Goal: Task Accomplishment & Management: Manage account settings

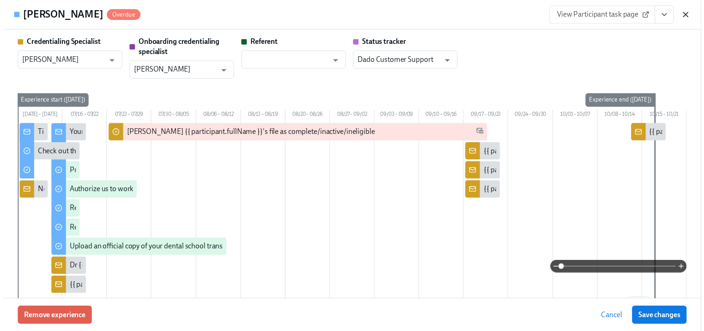
scroll to position [696, 0]
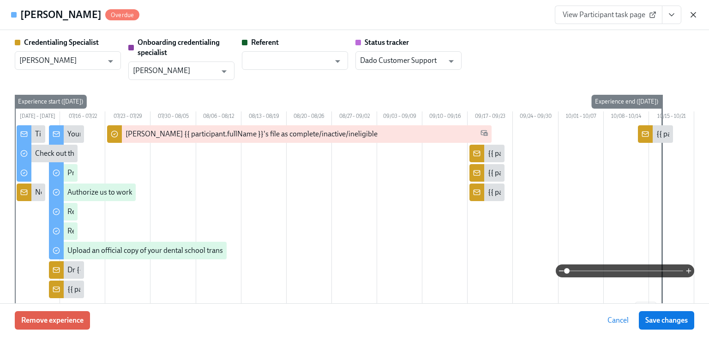
click at [692, 12] on icon "button" at bounding box center [693, 14] width 9 height 9
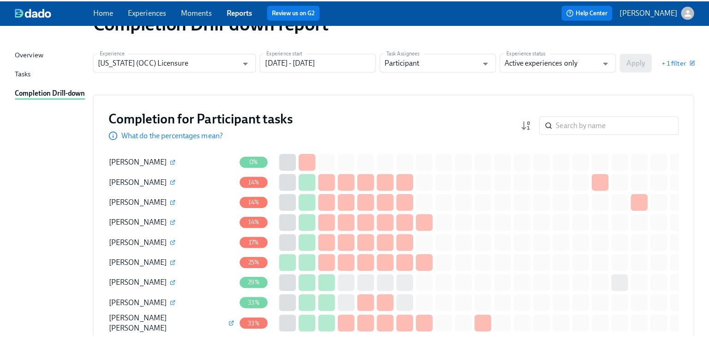
scroll to position [0, 0]
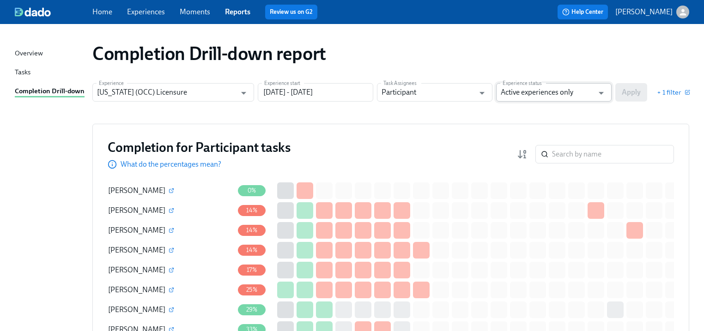
click at [564, 92] on input "Active experiences only" at bounding box center [546, 92] width 93 height 18
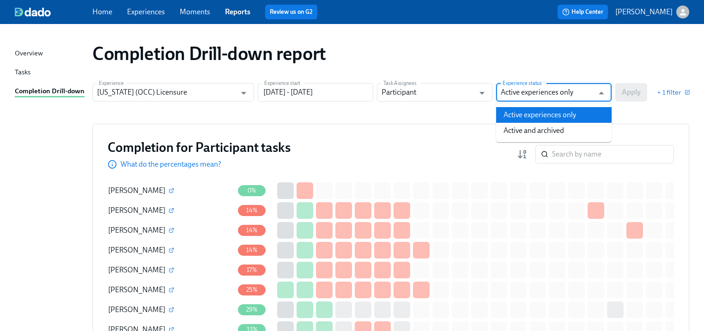
click at [568, 128] on li "Active and archived" at bounding box center [553, 131] width 115 height 16
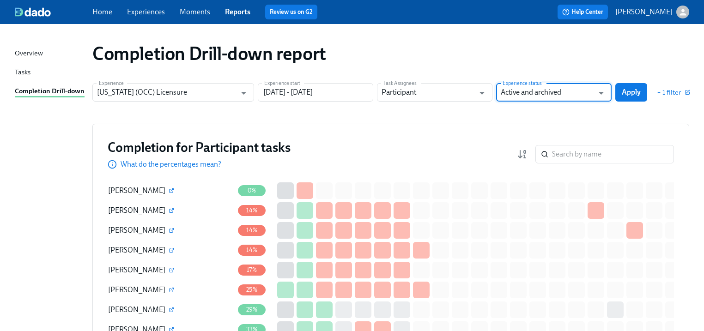
type input "Active and archived"
click at [641, 90] on button "Apply" at bounding box center [631, 92] width 32 height 18
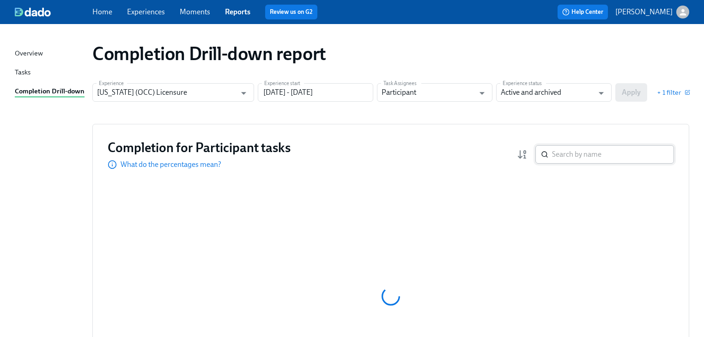
click at [562, 154] on input "search" at bounding box center [613, 154] width 122 height 18
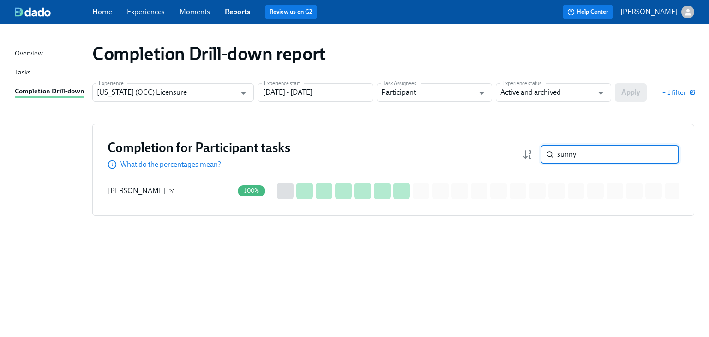
type input "sunny"
click at [169, 191] on icon "button" at bounding box center [171, 191] width 4 height 4
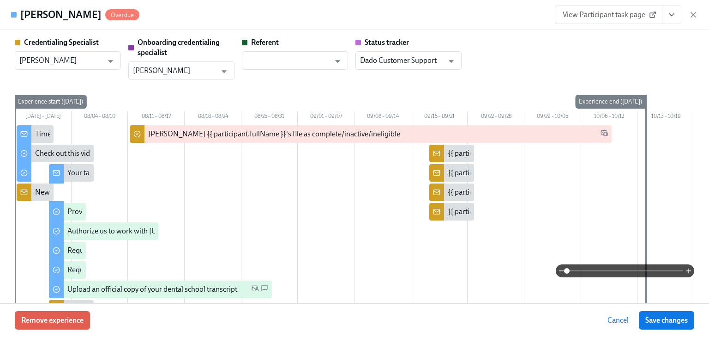
click at [674, 18] on icon "View task page" at bounding box center [671, 14] width 9 height 9
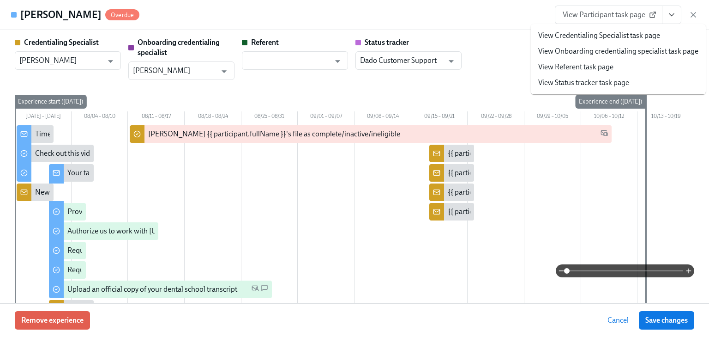
click at [584, 36] on link "View Credentialing Specialist task page" at bounding box center [599, 35] width 122 height 10
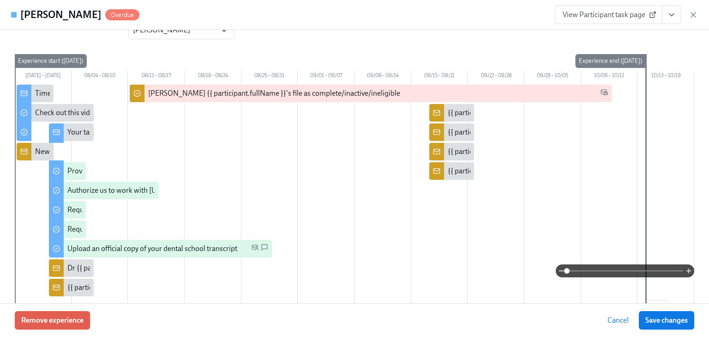
scroll to position [37, 0]
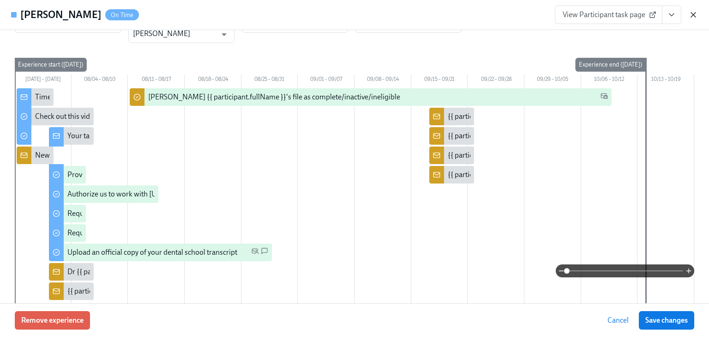
click at [691, 11] on icon "button" at bounding box center [693, 14] width 9 height 9
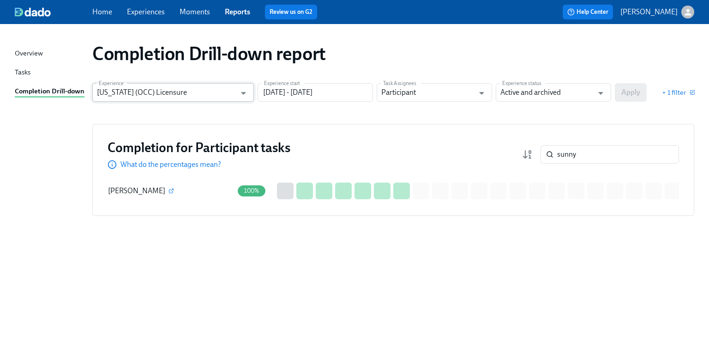
click at [216, 90] on input "Illinois (OCC) Licensure" at bounding box center [166, 92] width 139 height 18
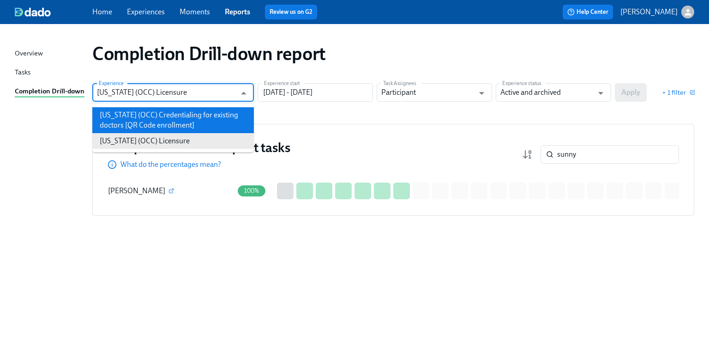
click at [176, 112] on li "Illinois (OCC) Credentialing for existing doctors [QR Code enrollment]" at bounding box center [173, 120] width 162 height 26
type input "Illinois (OCC) Credentialing for existing doctors [QR Code enrollment]"
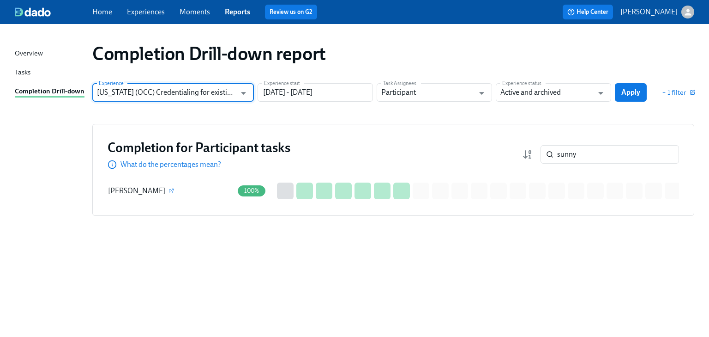
click at [650, 93] on div "+ 1 filter" at bounding box center [672, 92] width 44 height 9
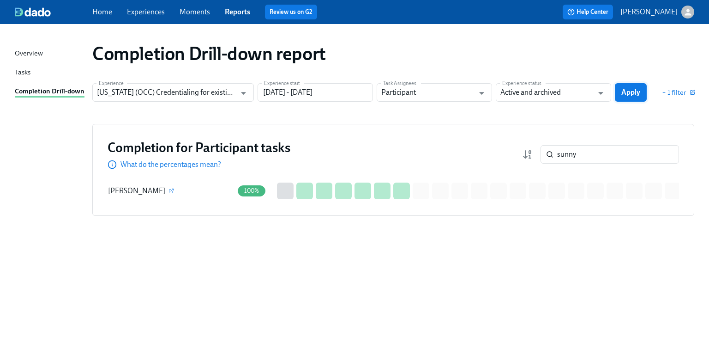
click at [622, 92] on span "Apply" at bounding box center [630, 92] width 19 height 9
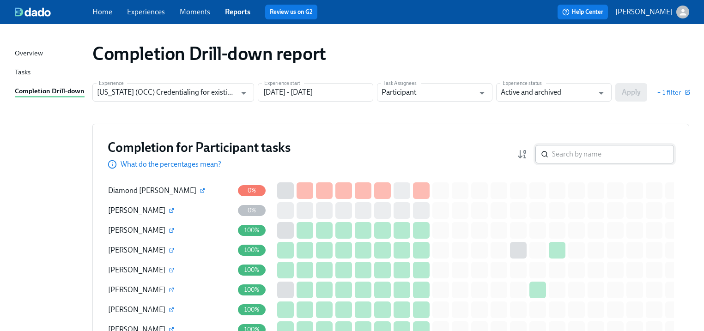
click at [577, 155] on input "search" at bounding box center [613, 154] width 122 height 18
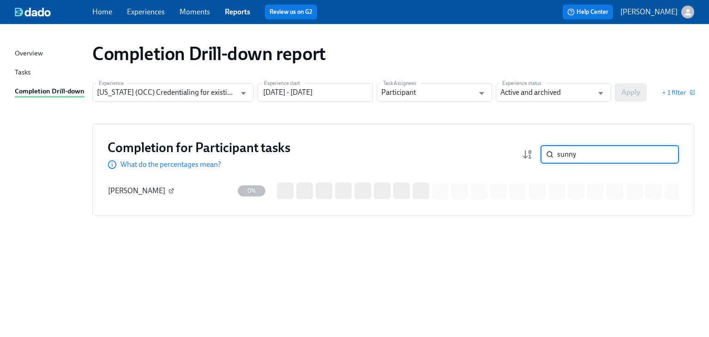
type input "sunny"
click at [171, 190] on icon "button" at bounding box center [172, 189] width 3 height 3
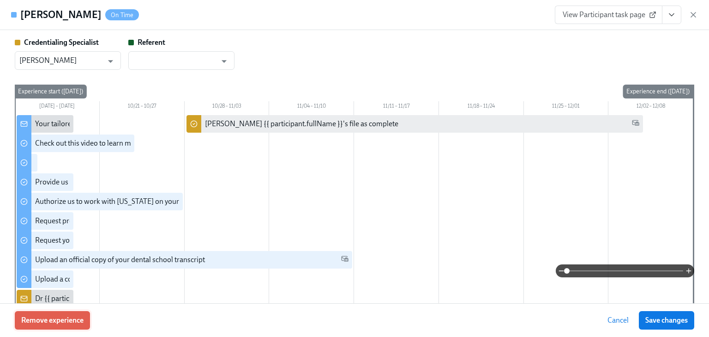
click at [69, 319] on span "Remove experience" at bounding box center [52, 319] width 62 height 9
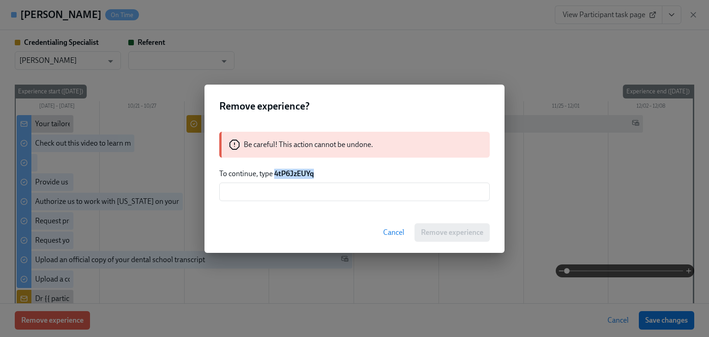
drag, startPoint x: 275, startPoint y: 172, endPoint x: 321, endPoint y: 174, distance: 46.7
click at [321, 174] on p "To continue, type 4tP6JzEUYq" at bounding box center [354, 173] width 271 height 10
copy strong "4tP6JzEUYq"
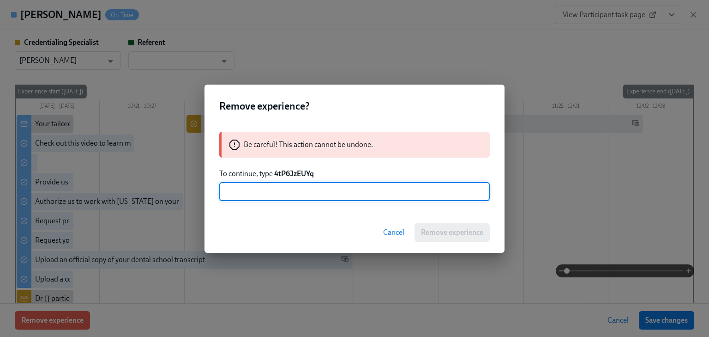
paste input "4tP6JzEUYq"
type input "4tP6JzEUYq"
click at [453, 230] on span "Remove experience" at bounding box center [452, 232] width 62 height 9
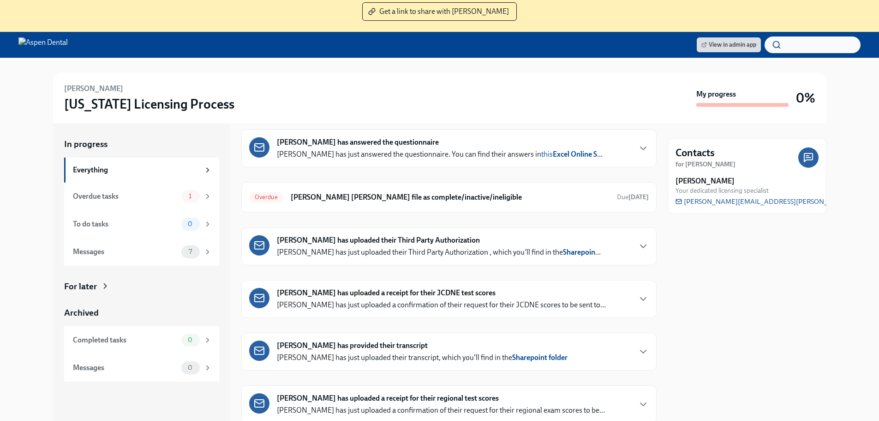
scroll to position [92, 0]
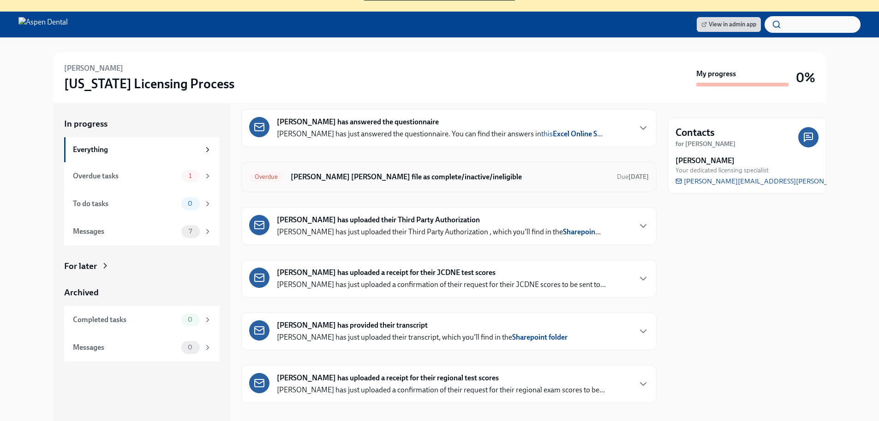
click at [400, 171] on div "Overdue Mark Sunny Okoroji's file as complete/inactive/ineligible Due 5 days ago" at bounding box center [449, 176] width 400 height 15
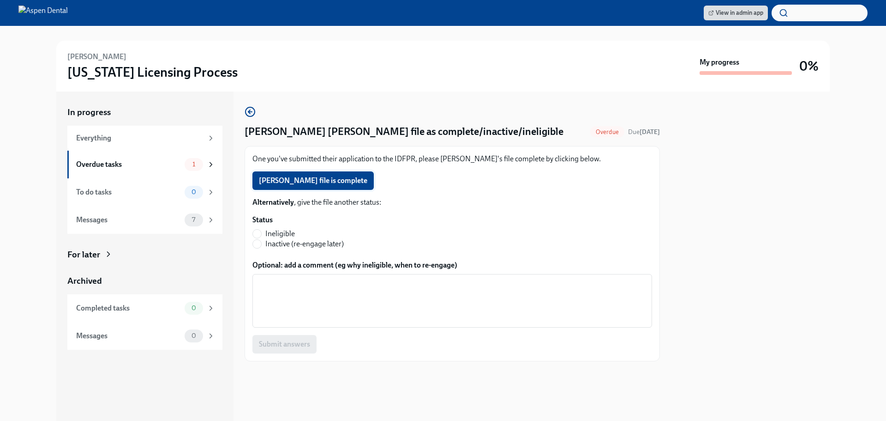
click at [307, 178] on span "Sunny Okoroji's file is complete" at bounding box center [313, 180] width 108 height 9
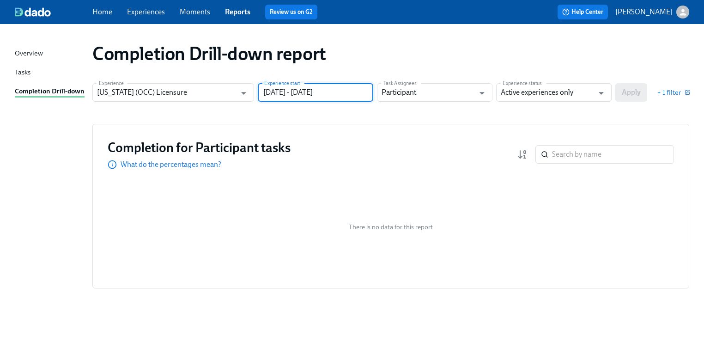
click at [353, 91] on input "06/30/2024 - 12/31/2024" at bounding box center [315, 92] width 115 height 18
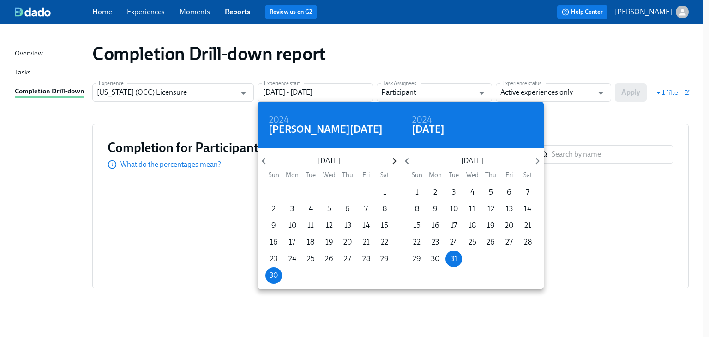
click at [394, 163] on icon "button" at bounding box center [394, 161] width 4 height 6
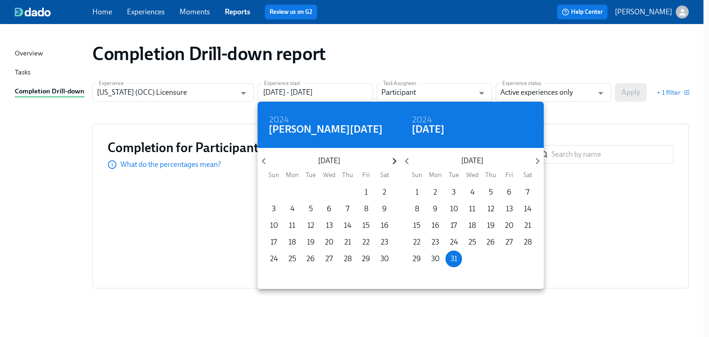
click at [394, 163] on icon "button" at bounding box center [394, 161] width 4 height 6
click at [328, 194] on p "1" at bounding box center [329, 192] width 3 height 10
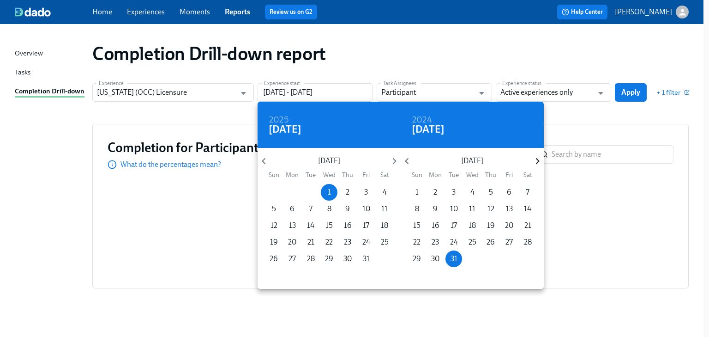
click at [536, 160] on icon "button" at bounding box center [537, 161] width 12 height 12
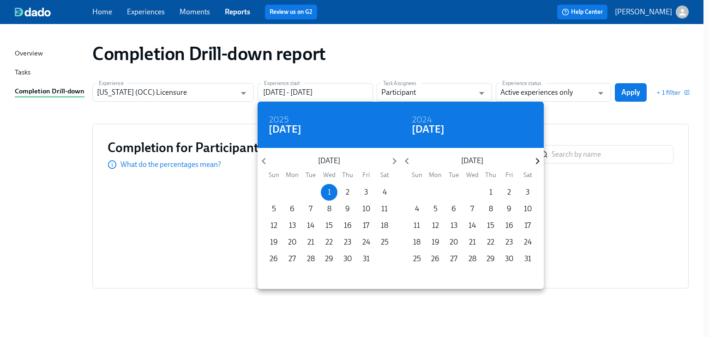
click at [536, 160] on icon "button" at bounding box center [537, 161] width 12 height 12
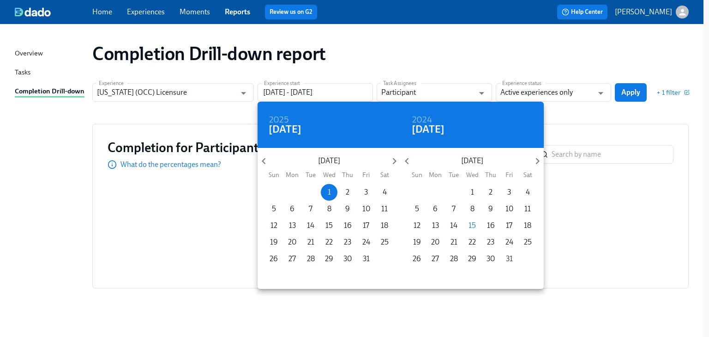
click at [508, 258] on p "31" at bounding box center [509, 258] width 7 height 10
type input "01/01/2025 - 10/31/2025"
click at [583, 116] on div at bounding box center [354, 168] width 709 height 337
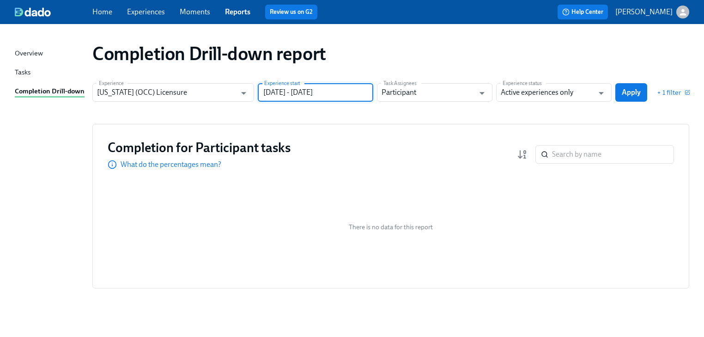
click at [638, 88] on button "Apply" at bounding box center [631, 92] width 32 height 18
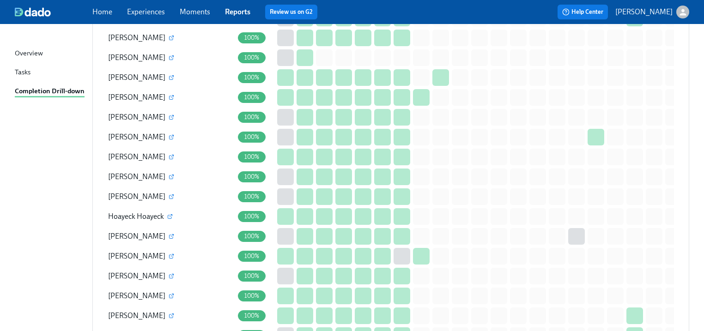
scroll to position [739, 0]
